Goal: Browse casually

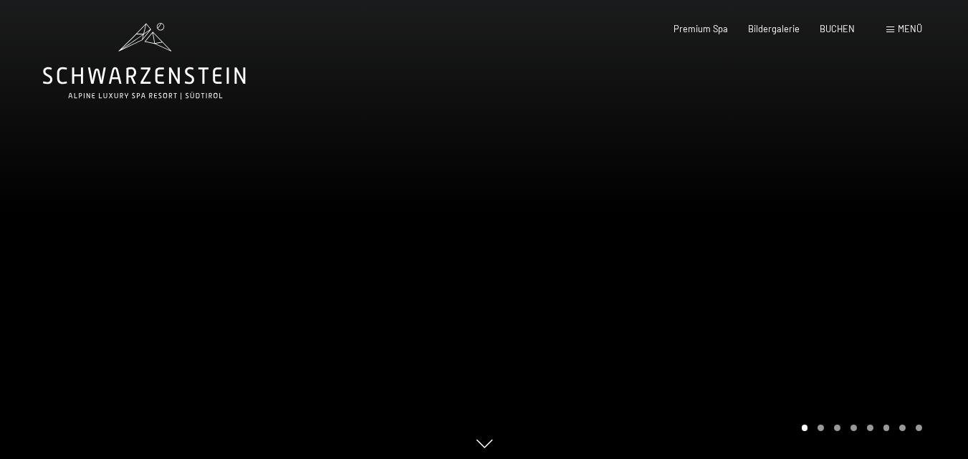
click at [842, 231] on div at bounding box center [726, 233] width 484 height 466
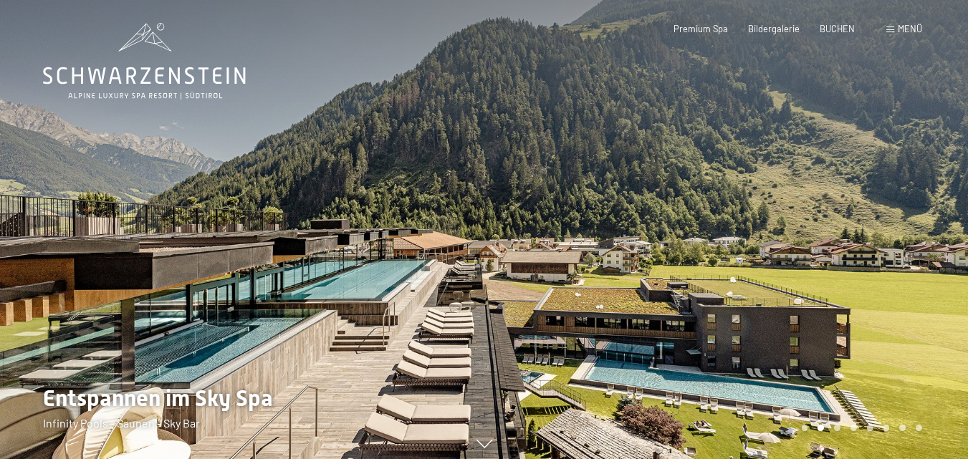
click at [842, 231] on div at bounding box center [726, 233] width 484 height 466
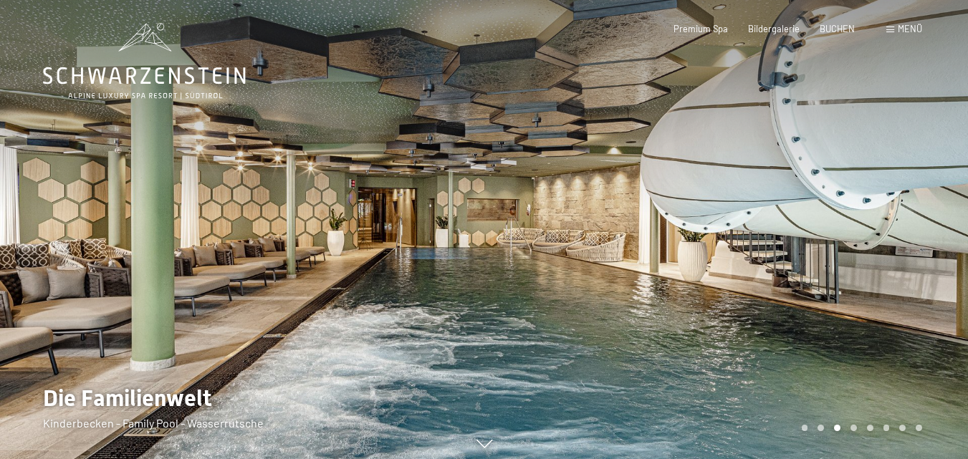
click at [842, 231] on div at bounding box center [726, 233] width 484 height 466
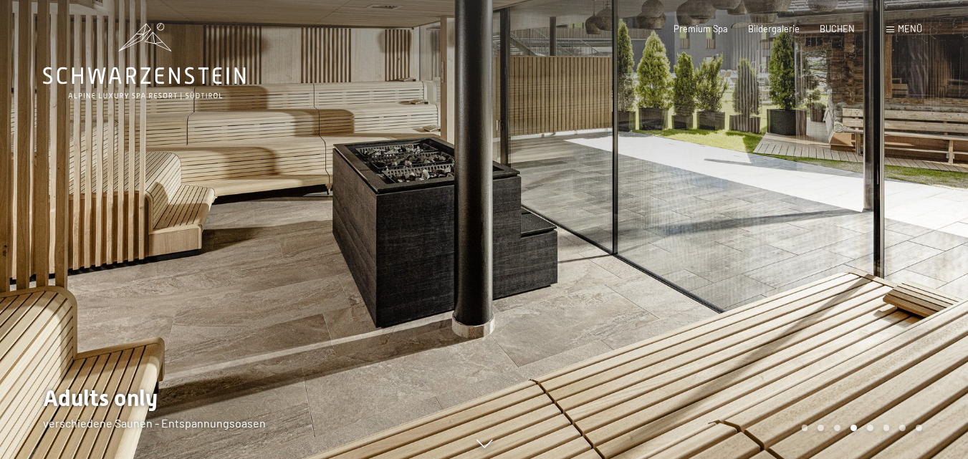
click at [842, 231] on div at bounding box center [726, 233] width 484 height 466
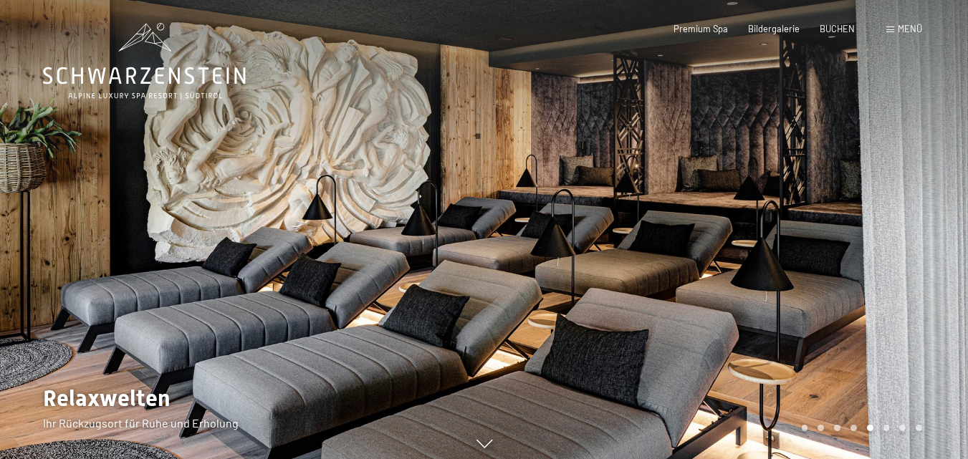
click at [842, 231] on div at bounding box center [726, 233] width 484 height 466
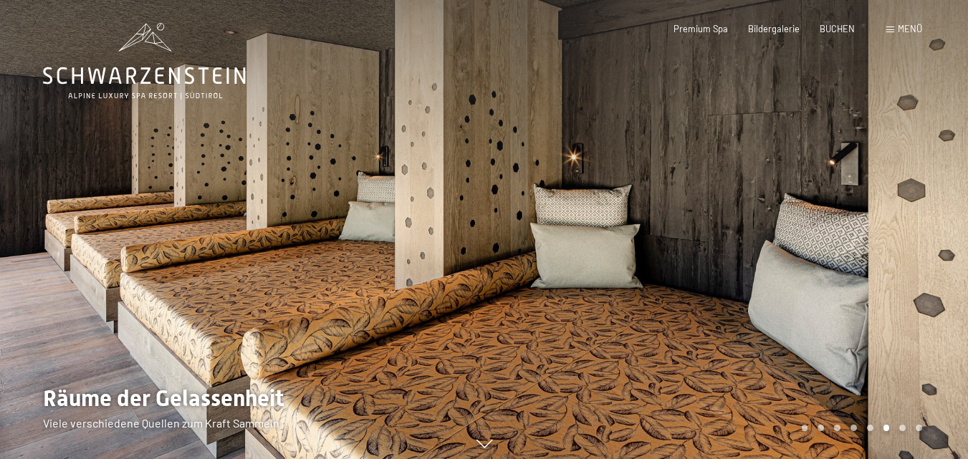
click at [842, 231] on div at bounding box center [726, 233] width 484 height 466
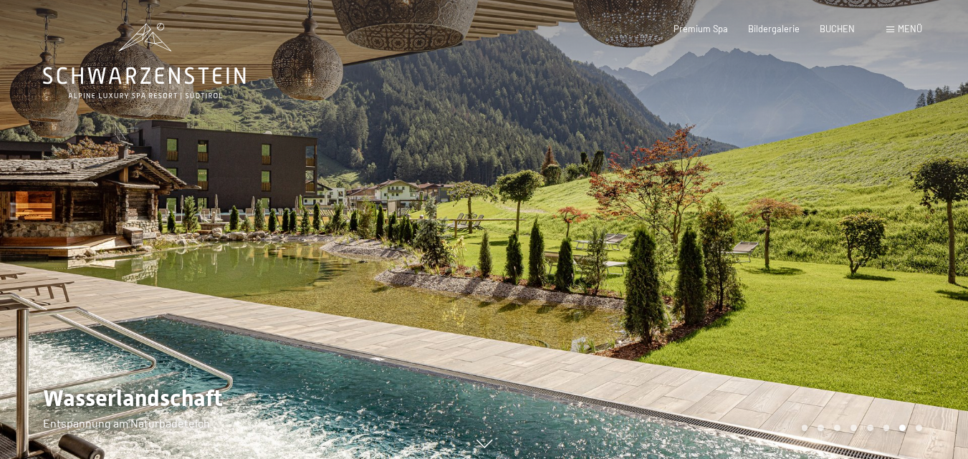
click at [842, 231] on div at bounding box center [726, 233] width 484 height 466
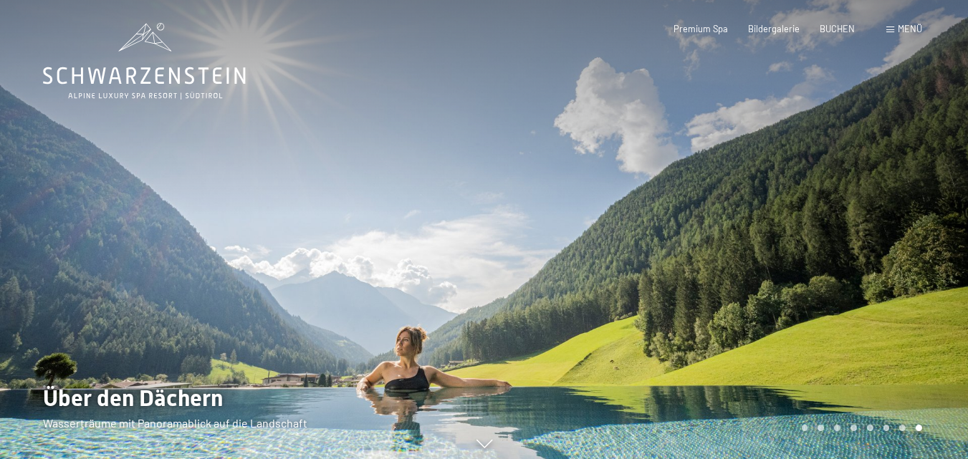
click at [842, 231] on div at bounding box center [726, 233] width 484 height 466
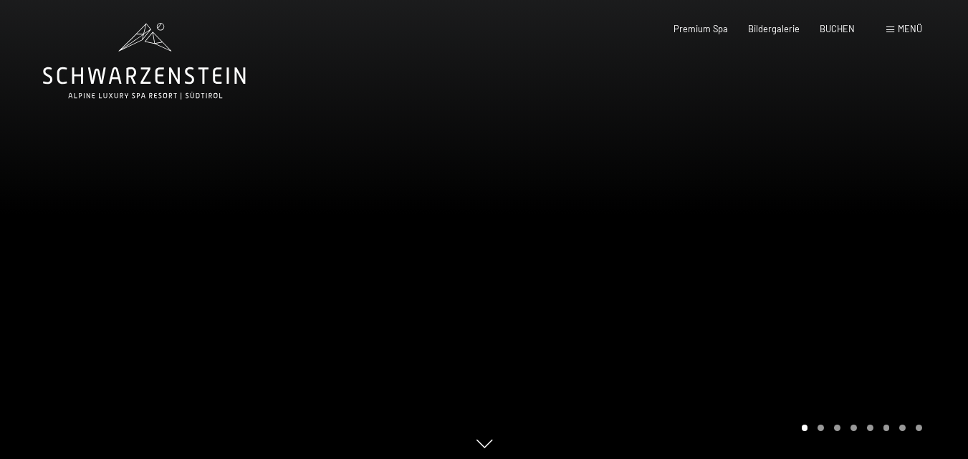
click at [842, 231] on div at bounding box center [726, 233] width 484 height 466
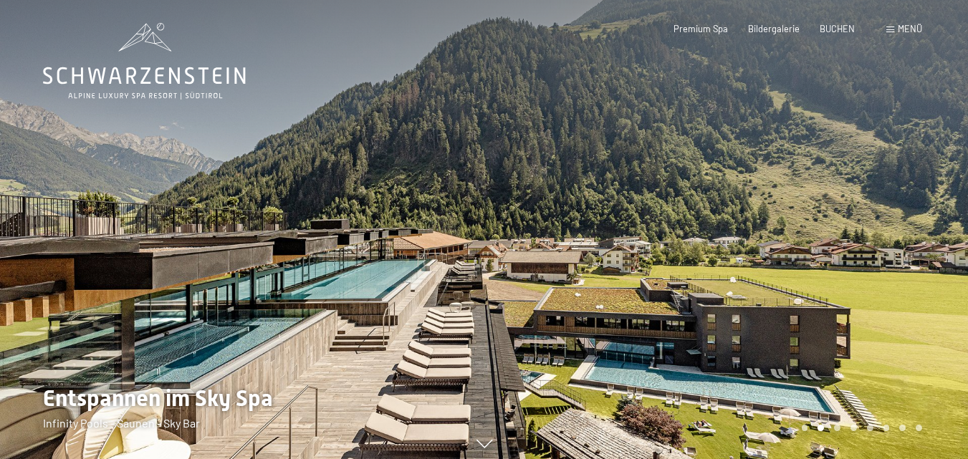
click at [842, 231] on div at bounding box center [726, 233] width 484 height 466
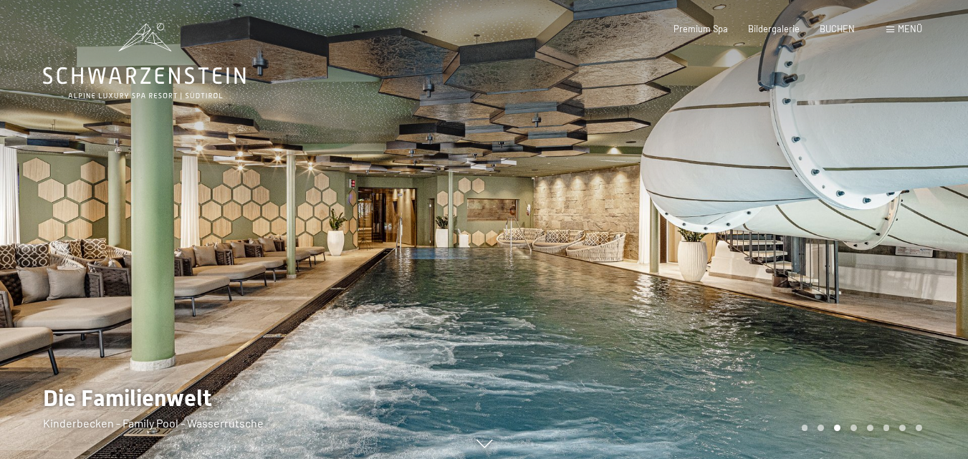
click at [842, 231] on div at bounding box center [726, 233] width 484 height 466
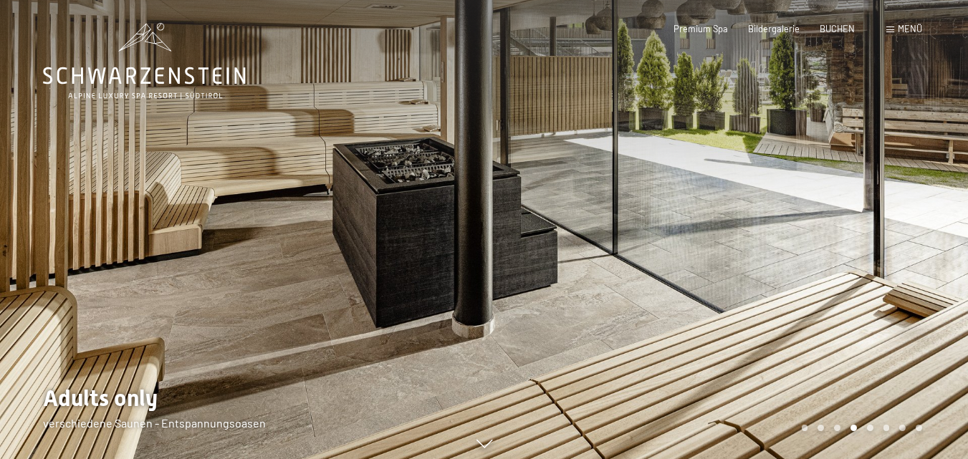
click at [842, 231] on div at bounding box center [726, 233] width 484 height 466
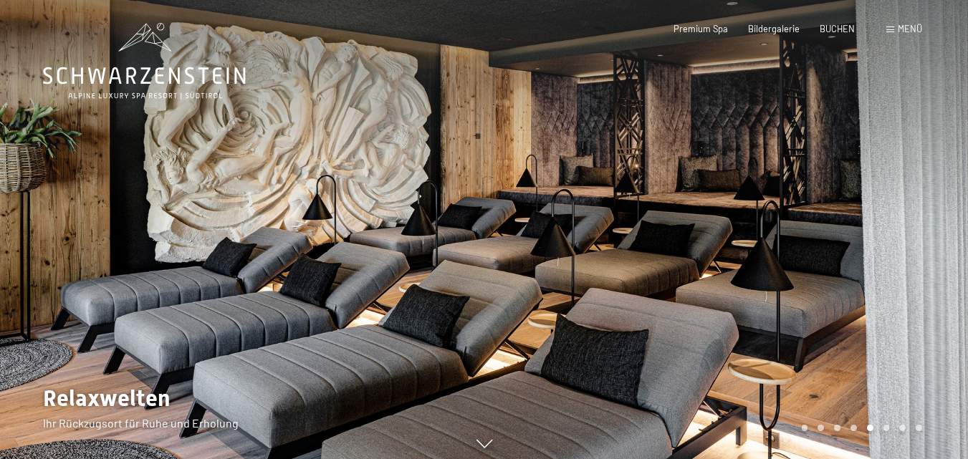
click at [842, 231] on div at bounding box center [726, 233] width 484 height 466
